Goal: Use online tool/utility: Utilize a website feature to perform a specific function

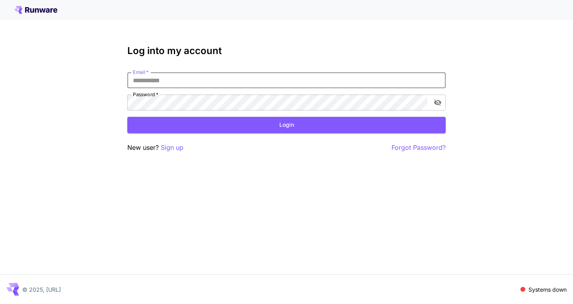
click at [172, 83] on input "Email   *" at bounding box center [286, 80] width 318 height 16
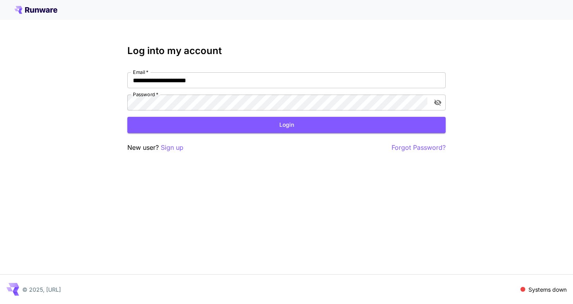
click at [235, 200] on div "**********" at bounding box center [286, 152] width 573 height 304
click at [440, 101] on icon "toggle password visibility" at bounding box center [437, 103] width 7 height 6
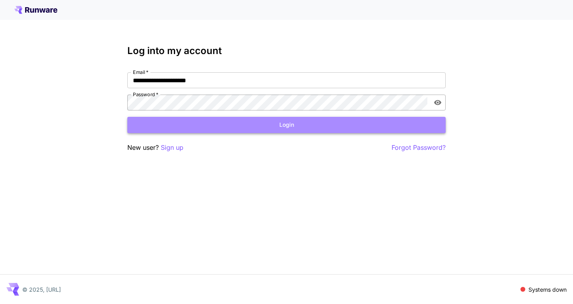
click at [276, 129] on button "Login" at bounding box center [286, 125] width 318 height 16
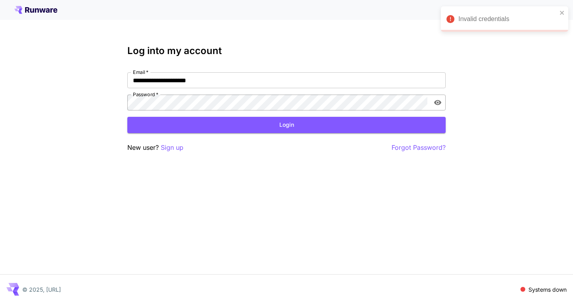
drag, startPoint x: 474, startPoint y: 76, endPoint x: 454, endPoint y: 76, distance: 19.9
click at [473, 76] on div "**********" at bounding box center [286, 152] width 573 height 304
click at [194, 82] on input "**********" at bounding box center [286, 80] width 318 height 16
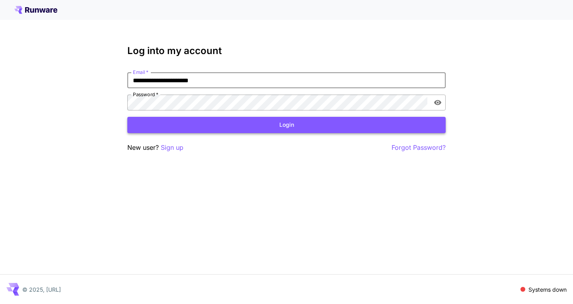
type input "**********"
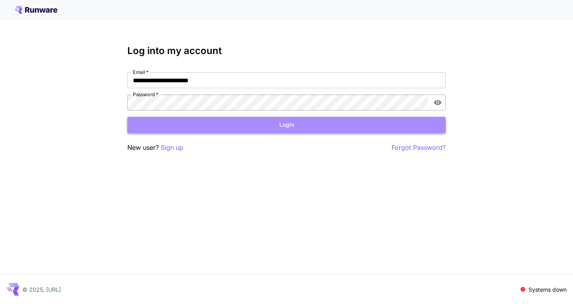
click at [232, 117] on button "Login" at bounding box center [286, 125] width 318 height 16
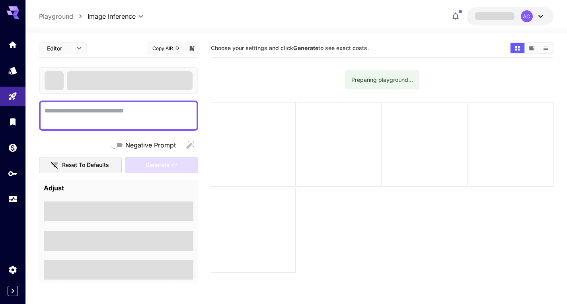
click at [399, 42] on div "Choose your settings and click Generate to see exact costs." at bounding box center [382, 48] width 343 height 12
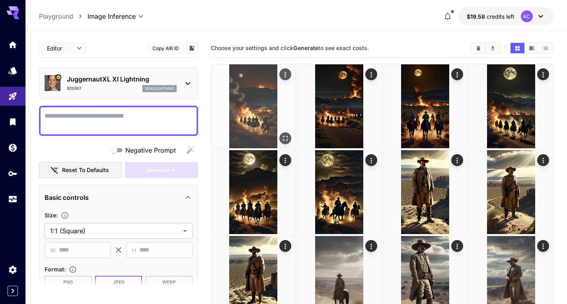
click at [253, 113] on img at bounding box center [253, 106] width 84 height 84
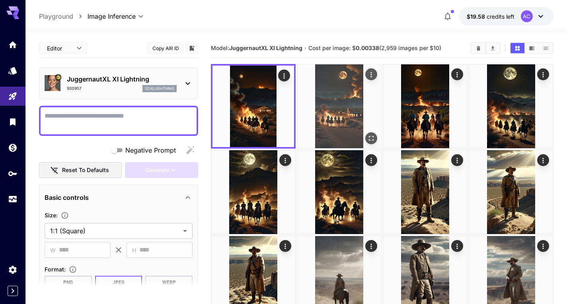
click at [340, 107] on img at bounding box center [339, 106] width 84 height 84
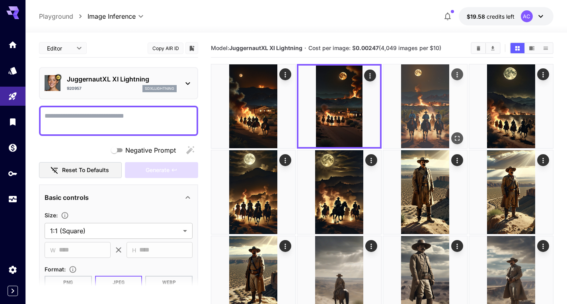
click at [412, 101] on img at bounding box center [425, 106] width 84 height 84
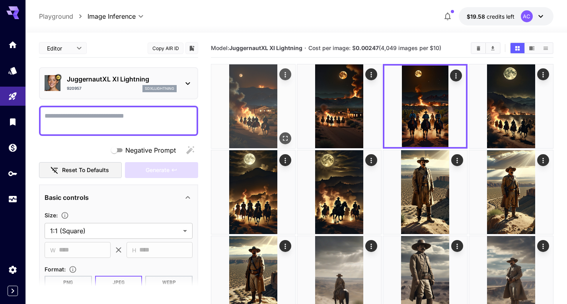
click at [250, 98] on img at bounding box center [253, 106] width 84 height 84
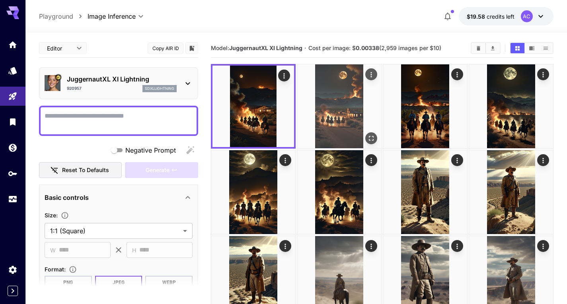
click at [344, 100] on img at bounding box center [339, 106] width 84 height 84
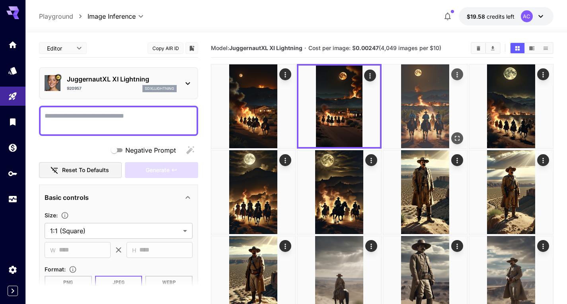
click at [406, 98] on img at bounding box center [425, 106] width 84 height 84
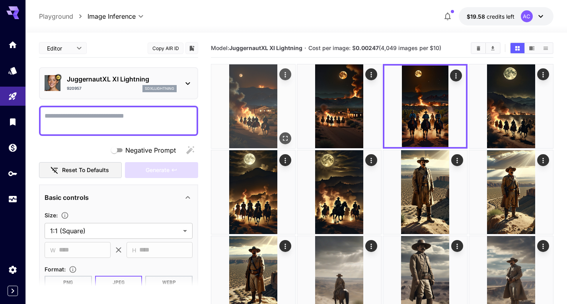
click at [282, 98] on img at bounding box center [253, 106] width 84 height 84
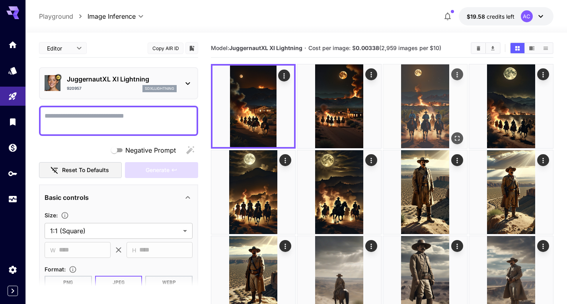
click at [445, 100] on img at bounding box center [425, 106] width 84 height 84
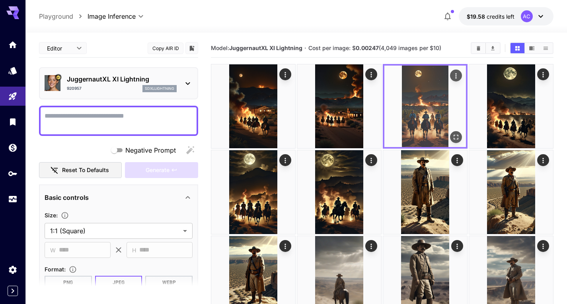
click at [455, 137] on icon "Open in fullscreen" at bounding box center [456, 137] width 8 height 8
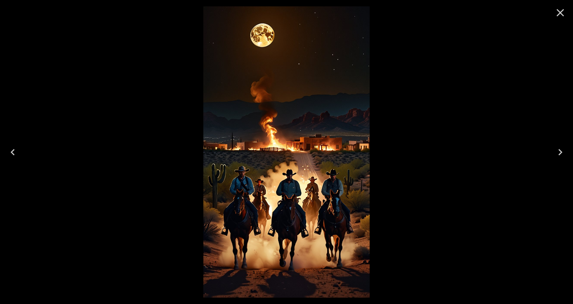
click at [8, 156] on icon "Previous" at bounding box center [12, 152] width 13 height 13
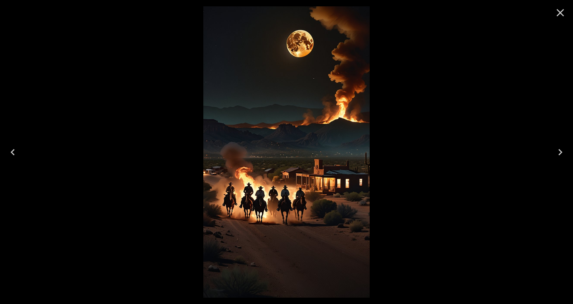
click at [564, 10] on icon "Close" at bounding box center [560, 12] width 13 height 13
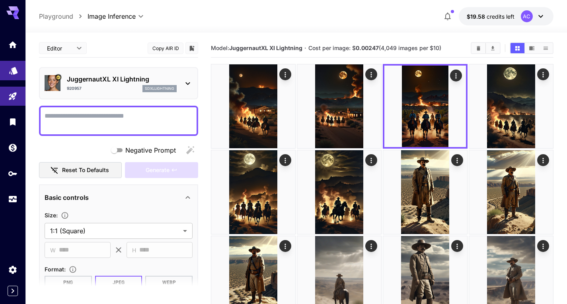
click at [5, 69] on link at bounding box center [12, 70] width 25 height 19
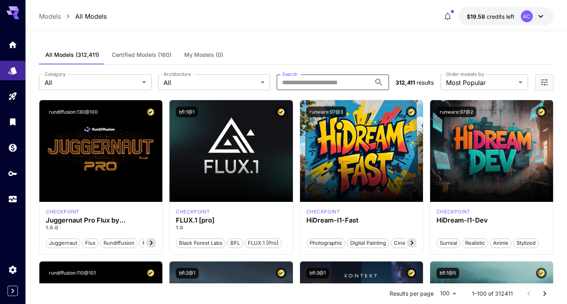
click at [286, 86] on input "Search" at bounding box center [323, 82] width 94 height 16
type input "****"
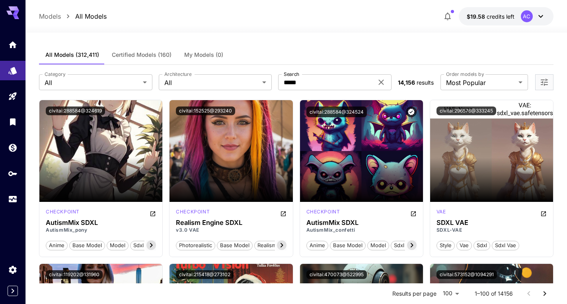
click at [385, 79] on icon at bounding box center [381, 83] width 10 height 10
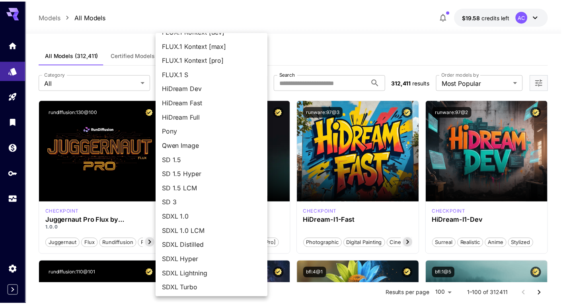
scroll to position [41, 0]
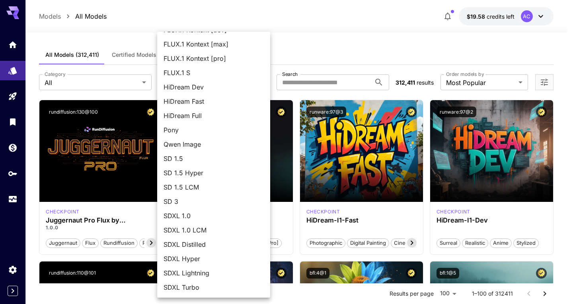
click at [202, 273] on span "SDXL Lightning" at bounding box center [213, 274] width 100 height 10
type input "**********"
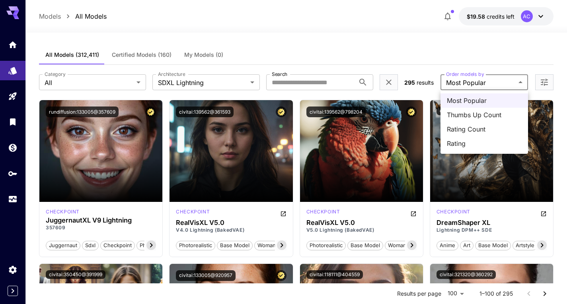
click at [443, 57] on div at bounding box center [286, 152] width 573 height 304
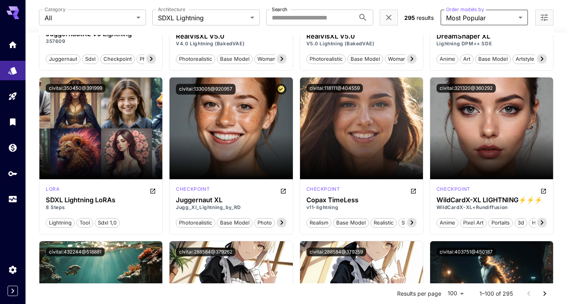
scroll to position [199, 0]
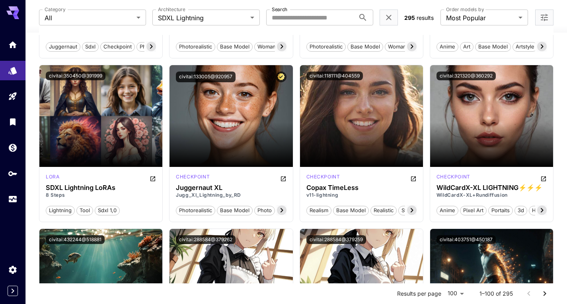
drag, startPoint x: 175, startPoint y: 219, endPoint x: 167, endPoint y: 227, distance: 11.8
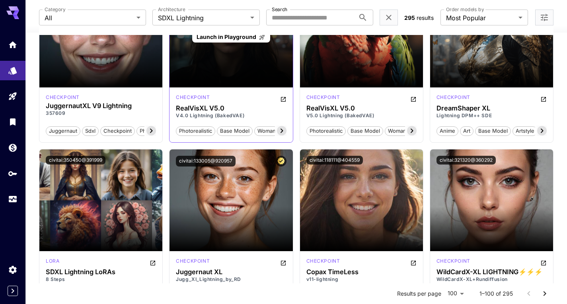
scroll to position [0, 0]
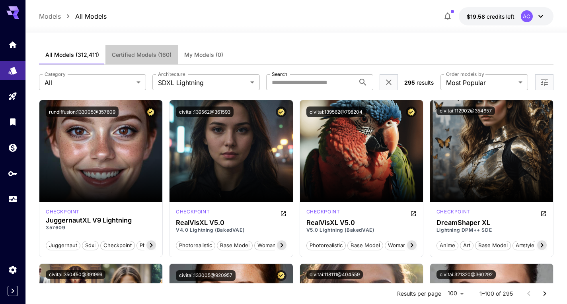
click at [146, 52] on span "Certified Models (160)" at bounding box center [142, 54] width 60 height 7
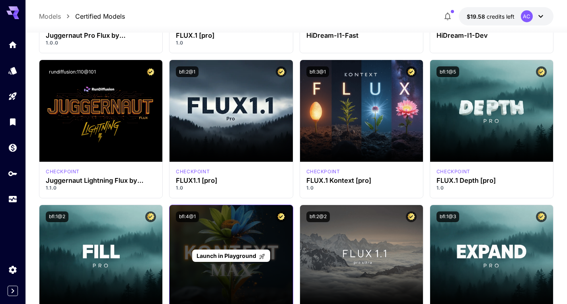
scroll to position [119, 0]
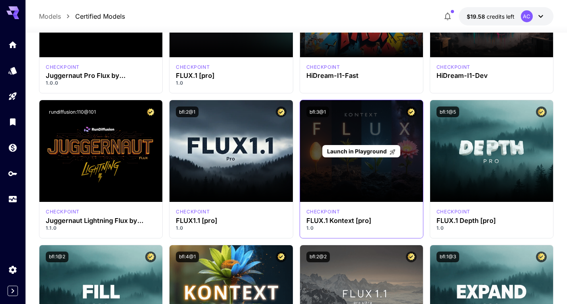
click at [375, 148] on span "Launch in Playground" at bounding box center [357, 151] width 60 height 7
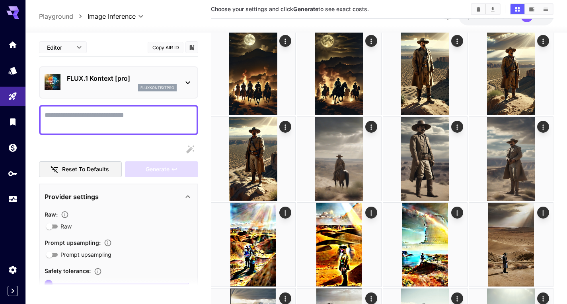
click at [92, 120] on textarea "Raw" at bounding box center [119, 120] width 148 height 19
paste textarea "**********"
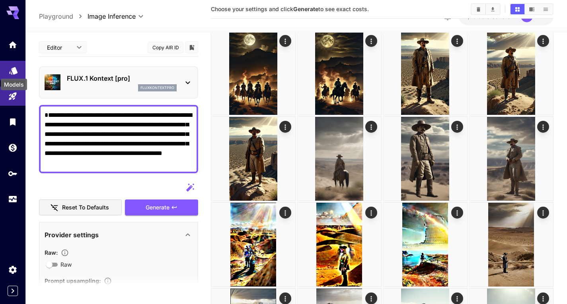
type textarea "**********"
click at [15, 68] on icon "Models" at bounding box center [13, 68] width 8 height 8
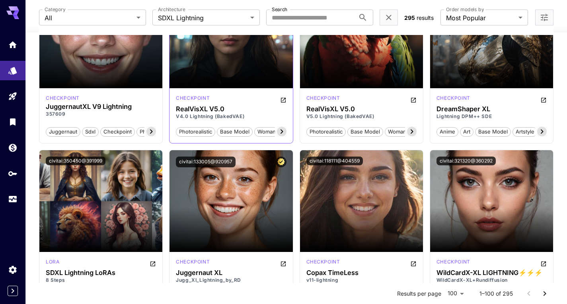
scroll to position [159, 0]
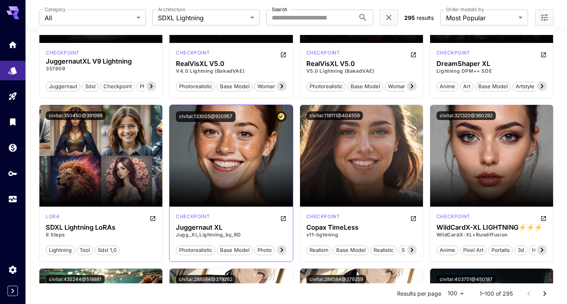
click at [280, 252] on icon at bounding box center [282, 250] width 10 height 10
click at [281, 220] on icon "Open in CivitAI" at bounding box center [283, 219] width 6 height 6
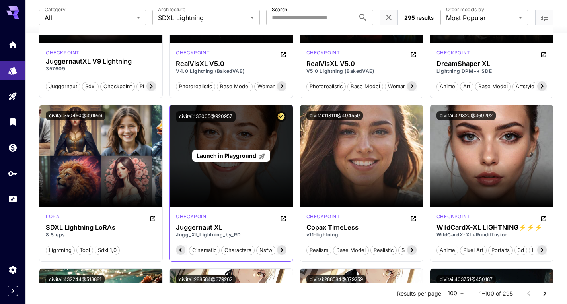
click at [234, 156] on span "Launch in Playground" at bounding box center [227, 155] width 60 height 7
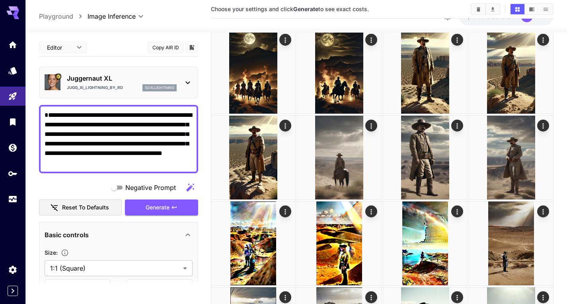
scroll to position [119, 0]
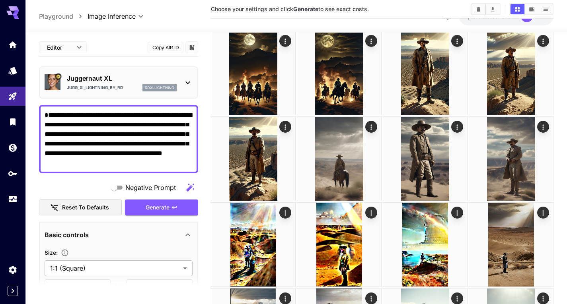
click at [46, 114] on textarea "**********" at bounding box center [119, 139] width 148 height 57
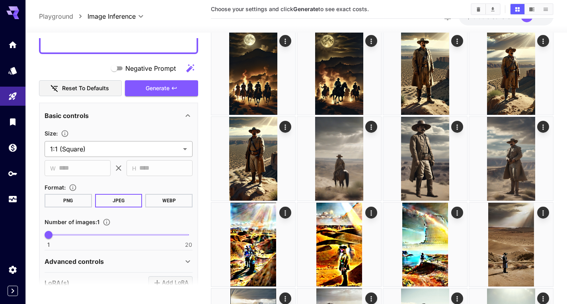
type textarea "**********"
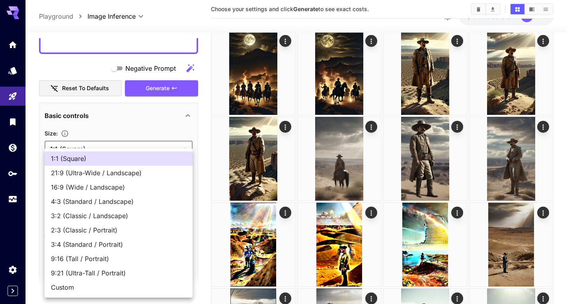
click at [80, 259] on span "9:16 (Tall / Portrait)" at bounding box center [118, 259] width 135 height 10
type input "**********"
type input "***"
type input "****"
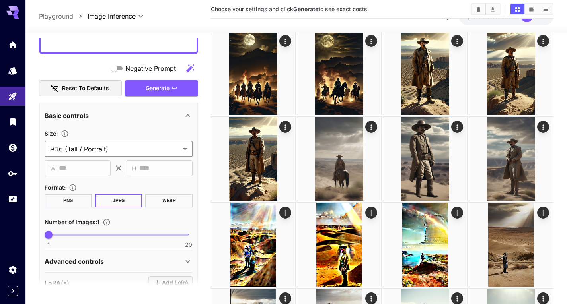
scroll to position [159, 0]
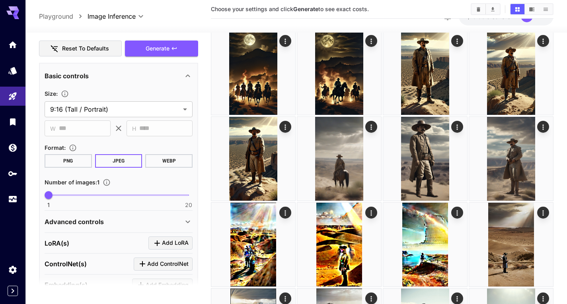
click at [150, 160] on button "WEBP" at bounding box center [168, 161] width 47 height 14
type input "*"
drag, startPoint x: 50, startPoint y: 197, endPoint x: 60, endPoint y: 197, distance: 10.7
click at [60, 197] on span "3" at bounding box center [63, 195] width 8 height 8
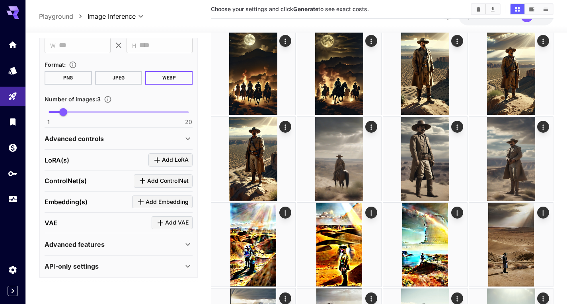
scroll to position [243, 0]
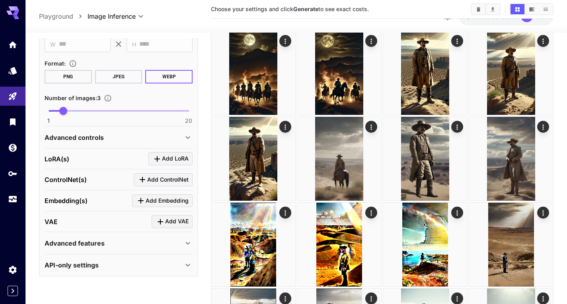
click at [184, 139] on icon at bounding box center [188, 138] width 10 height 10
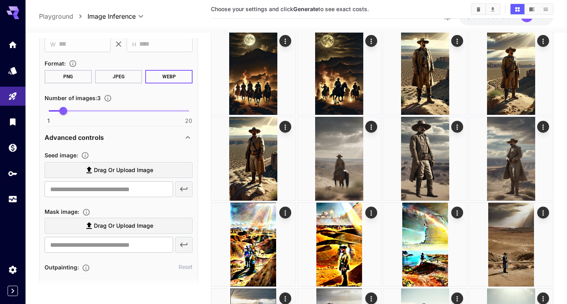
click at [183, 138] on icon at bounding box center [188, 138] width 10 height 10
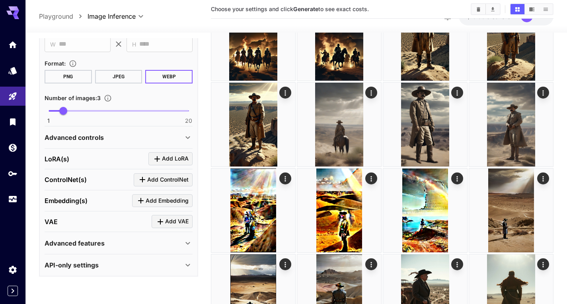
scroll to position [159, 0]
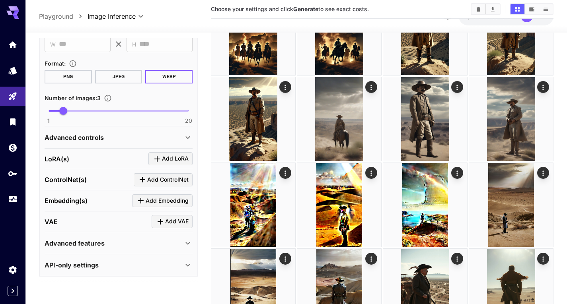
click at [109, 143] on div "Advanced controls" at bounding box center [119, 137] width 148 height 19
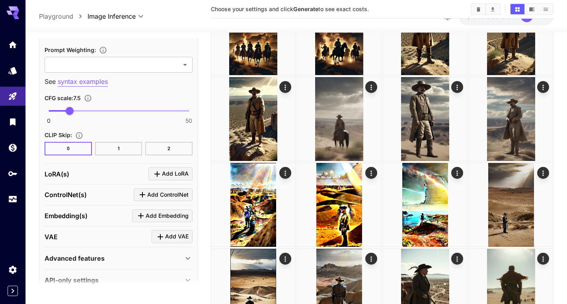
scroll to position [638, 0]
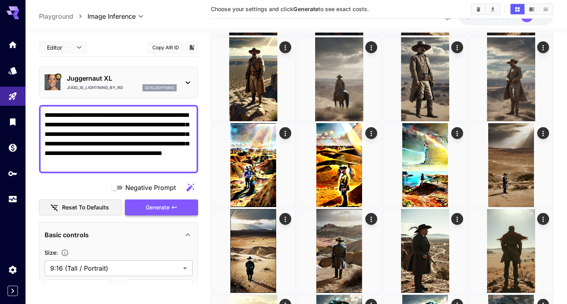
click at [152, 208] on span "Generate" at bounding box center [158, 208] width 24 height 10
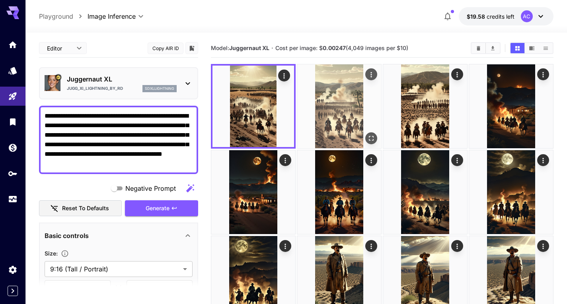
click at [332, 110] on img at bounding box center [339, 106] width 84 height 84
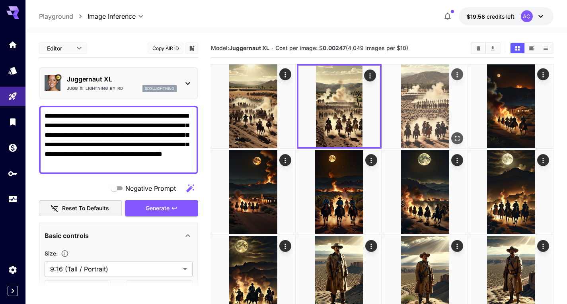
click at [405, 109] on img at bounding box center [425, 106] width 84 height 84
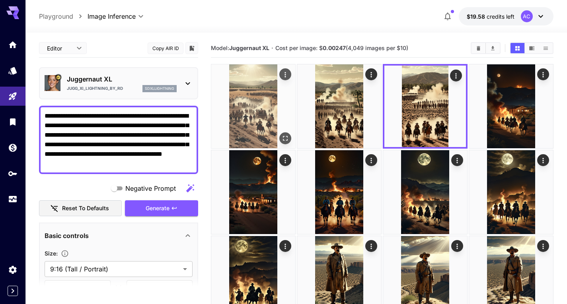
click at [274, 109] on img at bounding box center [253, 106] width 84 height 84
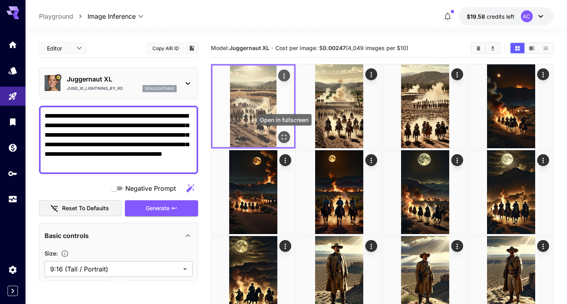
click at [283, 137] on icon "Open in fullscreen" at bounding box center [284, 137] width 8 height 8
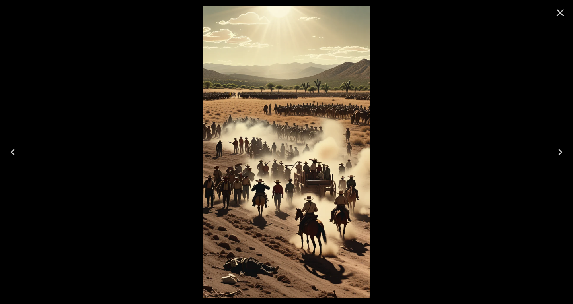
click at [562, 154] on icon "Next" at bounding box center [560, 152] width 13 height 13
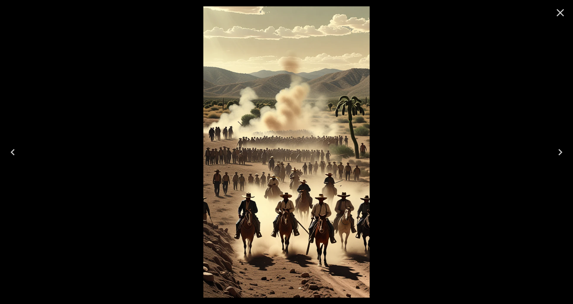
click at [561, 154] on icon "Next" at bounding box center [560, 152] width 13 height 13
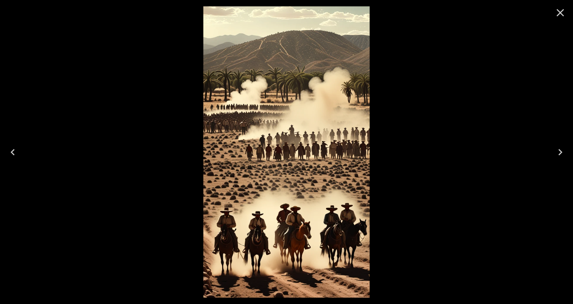
click at [559, 12] on icon "Close" at bounding box center [561, 13] width 8 height 8
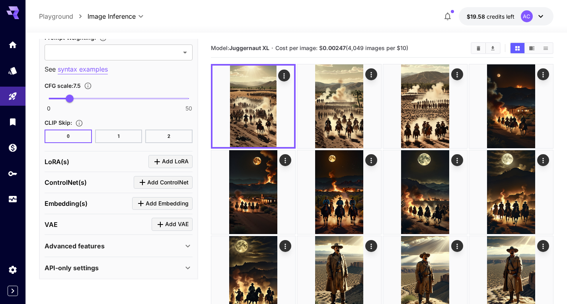
scroll to position [636, 0]
click at [122, 154] on div "LoRA(s) Add LoRA" at bounding box center [119, 161] width 148 height 21
click at [116, 158] on div "LoRA(s) Add LoRA" at bounding box center [119, 161] width 148 height 13
click at [179, 163] on span "Add LoRA" at bounding box center [175, 161] width 27 height 10
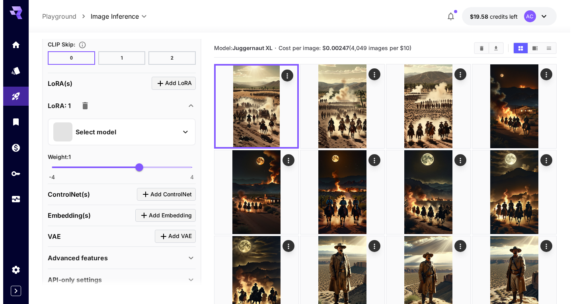
scroll to position [716, 0]
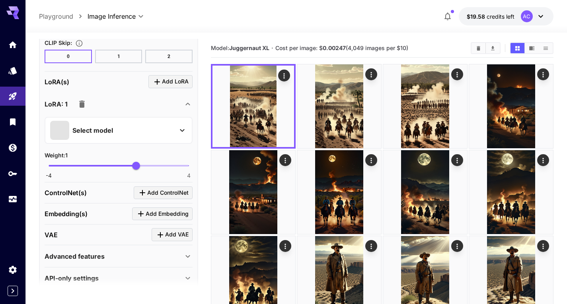
click at [132, 128] on div "Select model" at bounding box center [112, 130] width 124 height 19
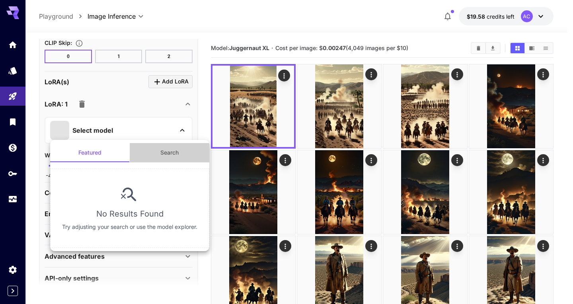
click at [165, 154] on button "Search" at bounding box center [170, 152] width 80 height 19
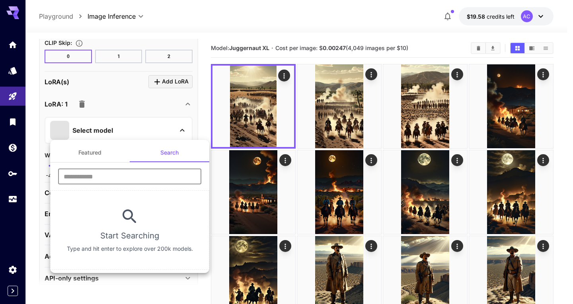
click at [124, 182] on input "text" at bounding box center [129, 177] width 143 height 16
type input "*"
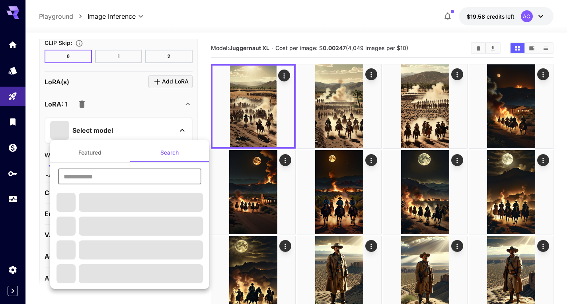
click at [123, 178] on input "text" at bounding box center [129, 177] width 143 height 16
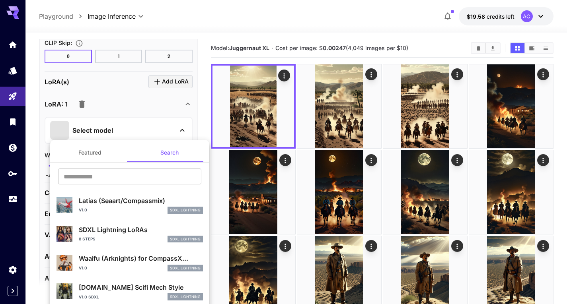
click at [57, 173] on div "​" at bounding box center [129, 180] width 159 height 22
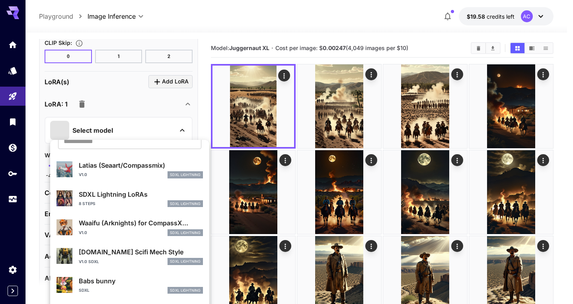
scroll to position [0, 0]
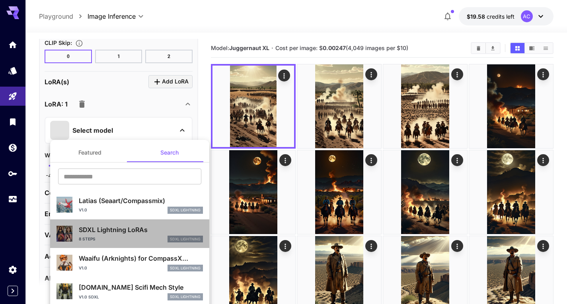
click at [133, 238] on div "8 Steps SDXL Lightning" at bounding box center [141, 239] width 124 height 7
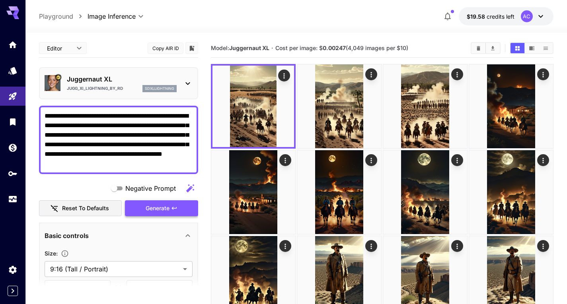
click at [150, 213] on span "Generate" at bounding box center [158, 209] width 24 height 10
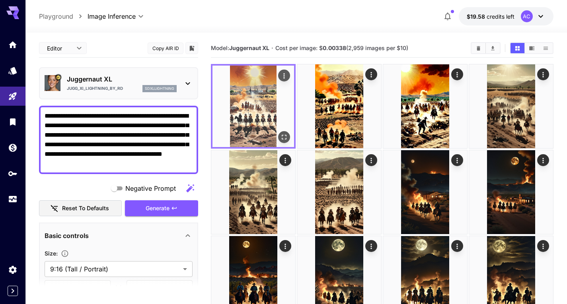
click at [285, 136] on icon "Open in fullscreen" at bounding box center [284, 137] width 8 height 8
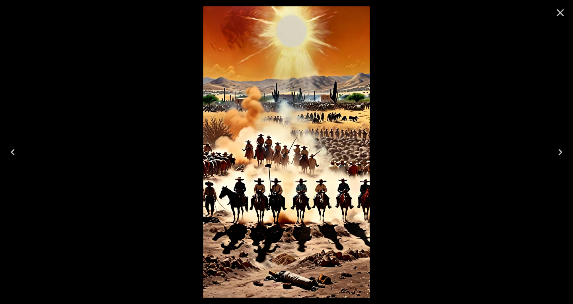
click at [557, 152] on icon "Next" at bounding box center [560, 152] width 13 height 13
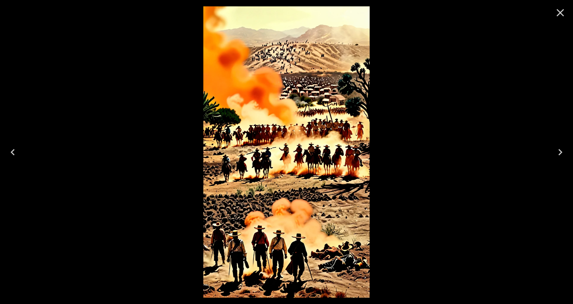
click at [559, 18] on icon "Close" at bounding box center [560, 12] width 13 height 13
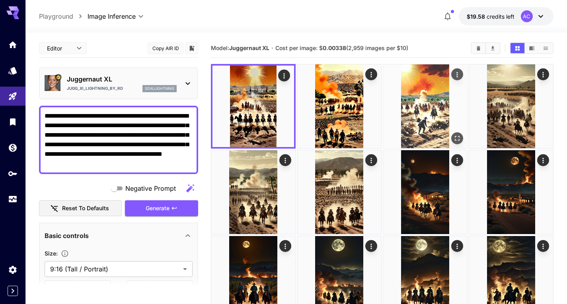
drag, startPoint x: 340, startPoint y: 105, endPoint x: 393, endPoint y: 113, distance: 53.6
click at [341, 105] on img at bounding box center [339, 106] width 84 height 84
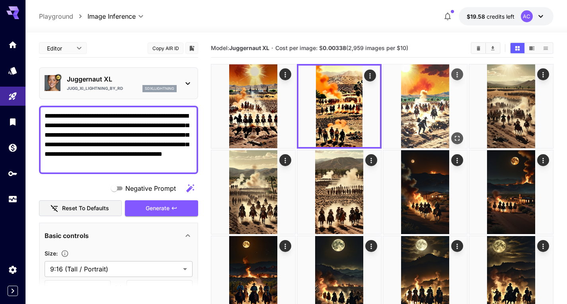
click at [403, 113] on img at bounding box center [425, 106] width 84 height 84
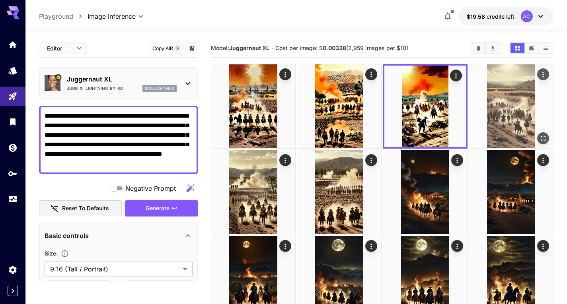
click at [477, 114] on img at bounding box center [511, 106] width 84 height 84
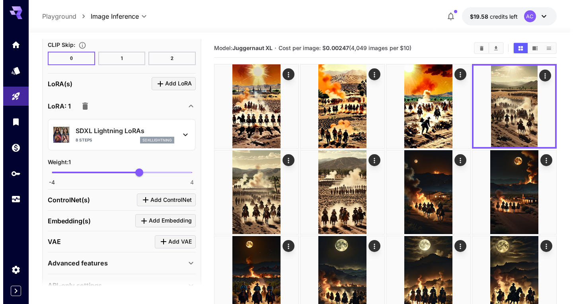
scroll to position [716, 0]
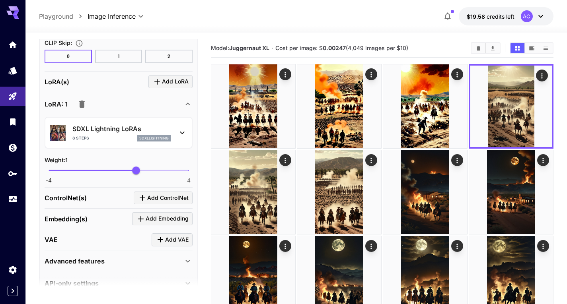
click at [185, 129] on icon at bounding box center [182, 133] width 10 height 10
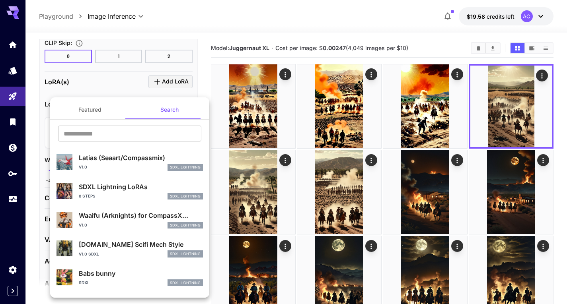
scroll to position [0, 0]
click at [42, 123] on div at bounding box center [286, 152] width 573 height 304
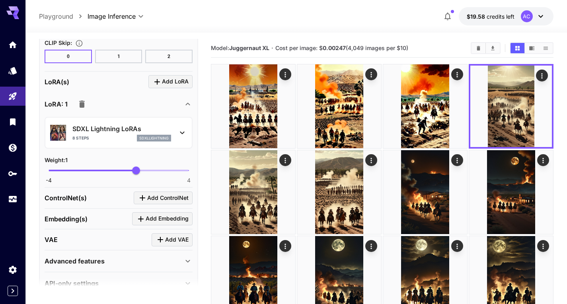
click at [134, 142] on div "SDXL Lightning LoRAs 8 Steps sdxllightning" at bounding box center [118, 133] width 137 height 24
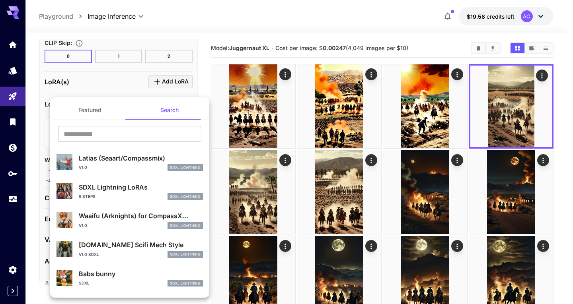
click at [219, 105] on div at bounding box center [286, 152] width 573 height 304
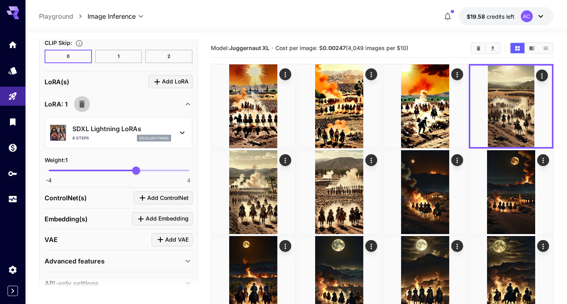
click at [80, 100] on icon "button" at bounding box center [82, 104] width 10 height 10
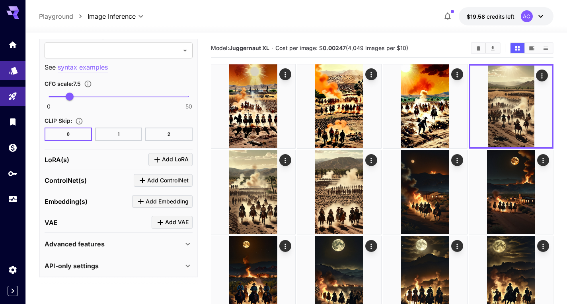
click at [12, 70] on icon "Models" at bounding box center [14, 68] width 10 height 10
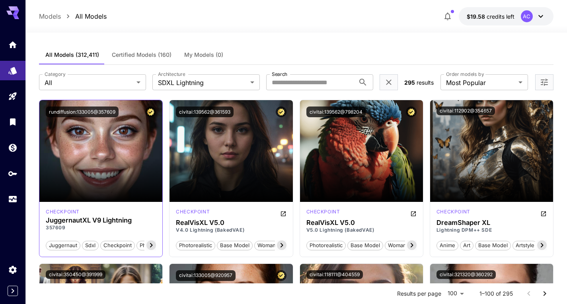
click at [152, 247] on icon at bounding box center [151, 246] width 10 height 10
click at [303, 84] on input "Search" at bounding box center [310, 82] width 89 height 16
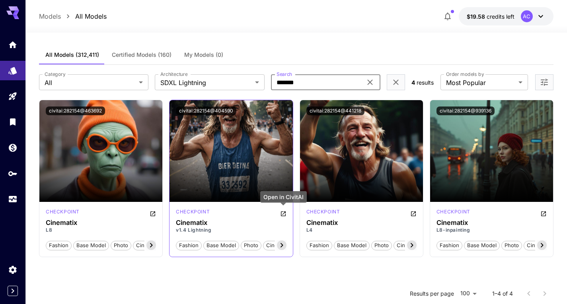
type input "*******"
click at [282, 215] on icon "Open in CivitAI" at bounding box center [283, 214] width 6 height 6
click at [368, 82] on icon at bounding box center [370, 83] width 10 height 10
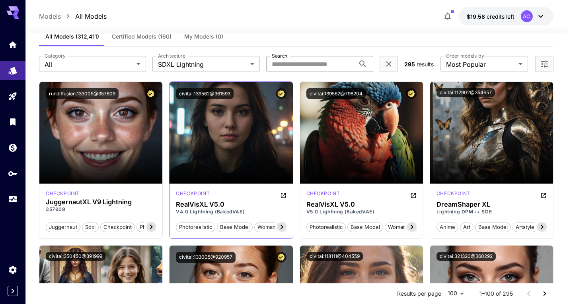
scroll to position [40, 0]
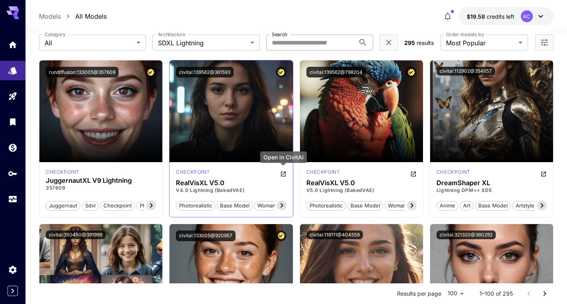
click at [286, 173] on icon "Open in CivitAI" at bounding box center [283, 174] width 6 height 6
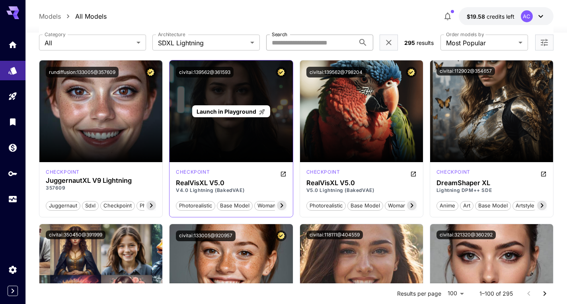
click at [234, 111] on span "Launch in Playground" at bounding box center [227, 111] width 60 height 7
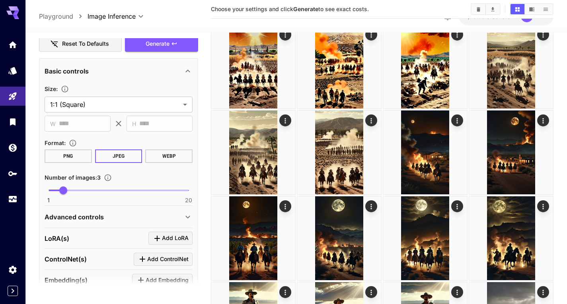
scroll to position [124, 0]
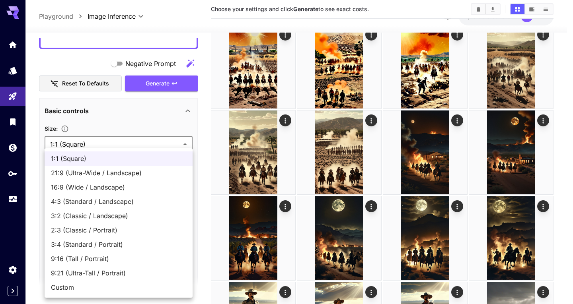
click at [89, 254] on li "9:16 (Tall / Portrait)" at bounding box center [119, 259] width 148 height 14
type input "**********"
type input "***"
type input "****"
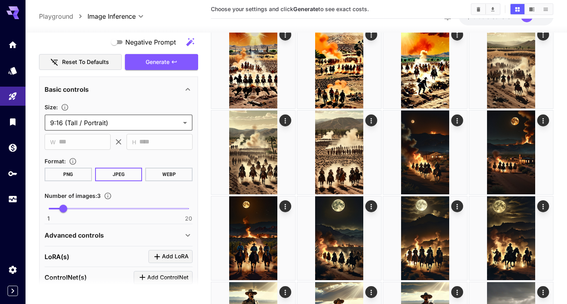
scroll to position [45, 0]
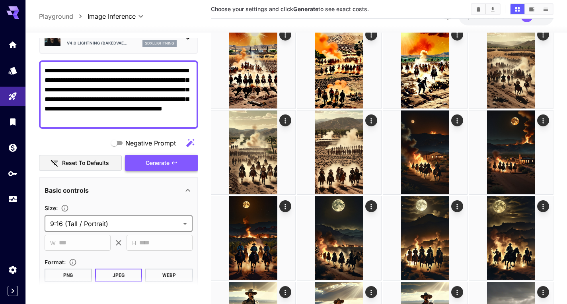
click at [156, 162] on span "Generate" at bounding box center [158, 163] width 24 height 10
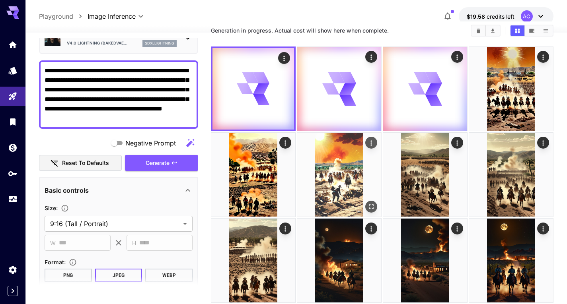
scroll to position [0, 0]
